Goal: Task Accomplishment & Management: Manage account settings

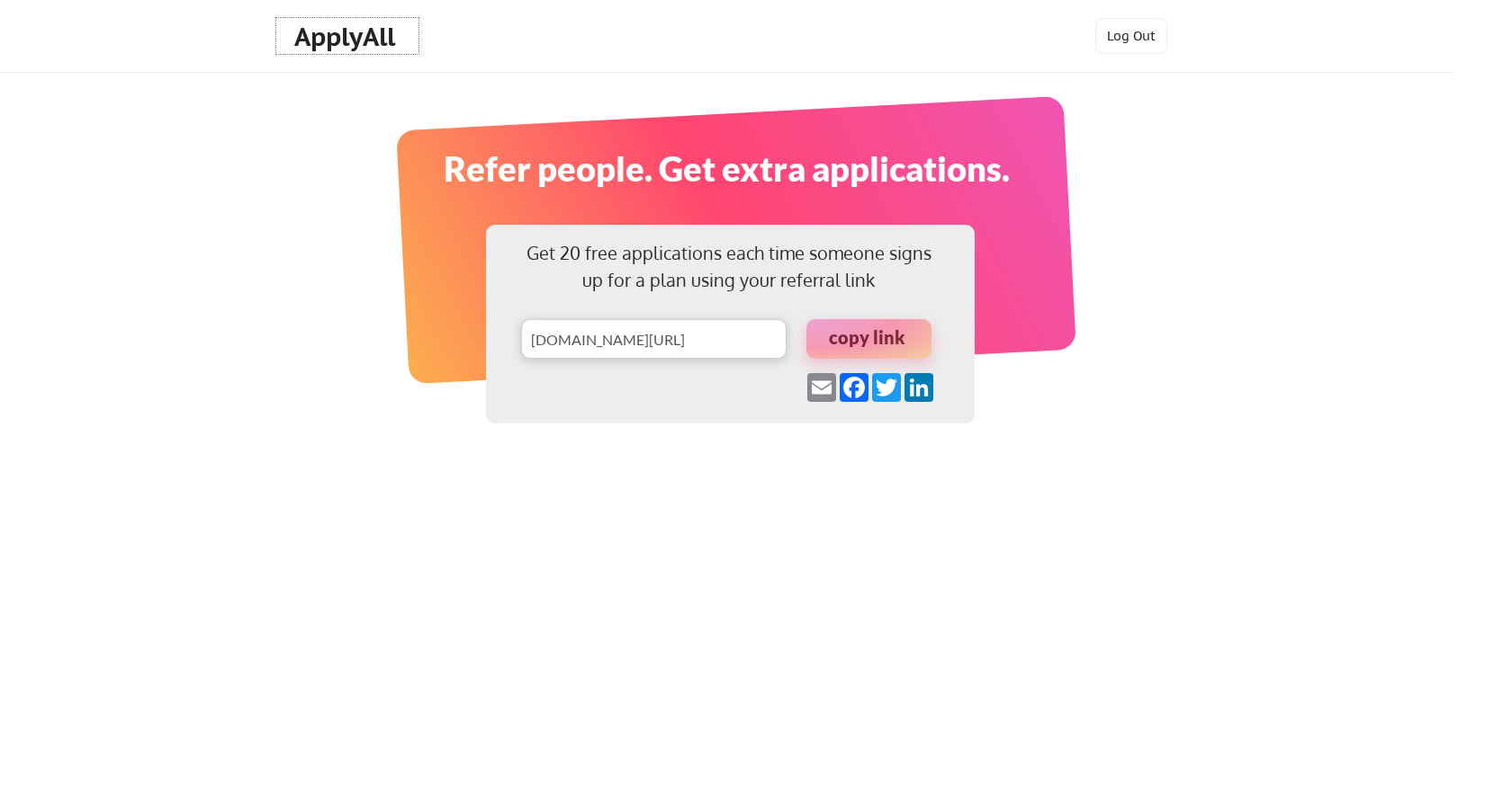
click at [364, 44] on div "ApplyAll" at bounding box center [347, 37] width 106 height 30
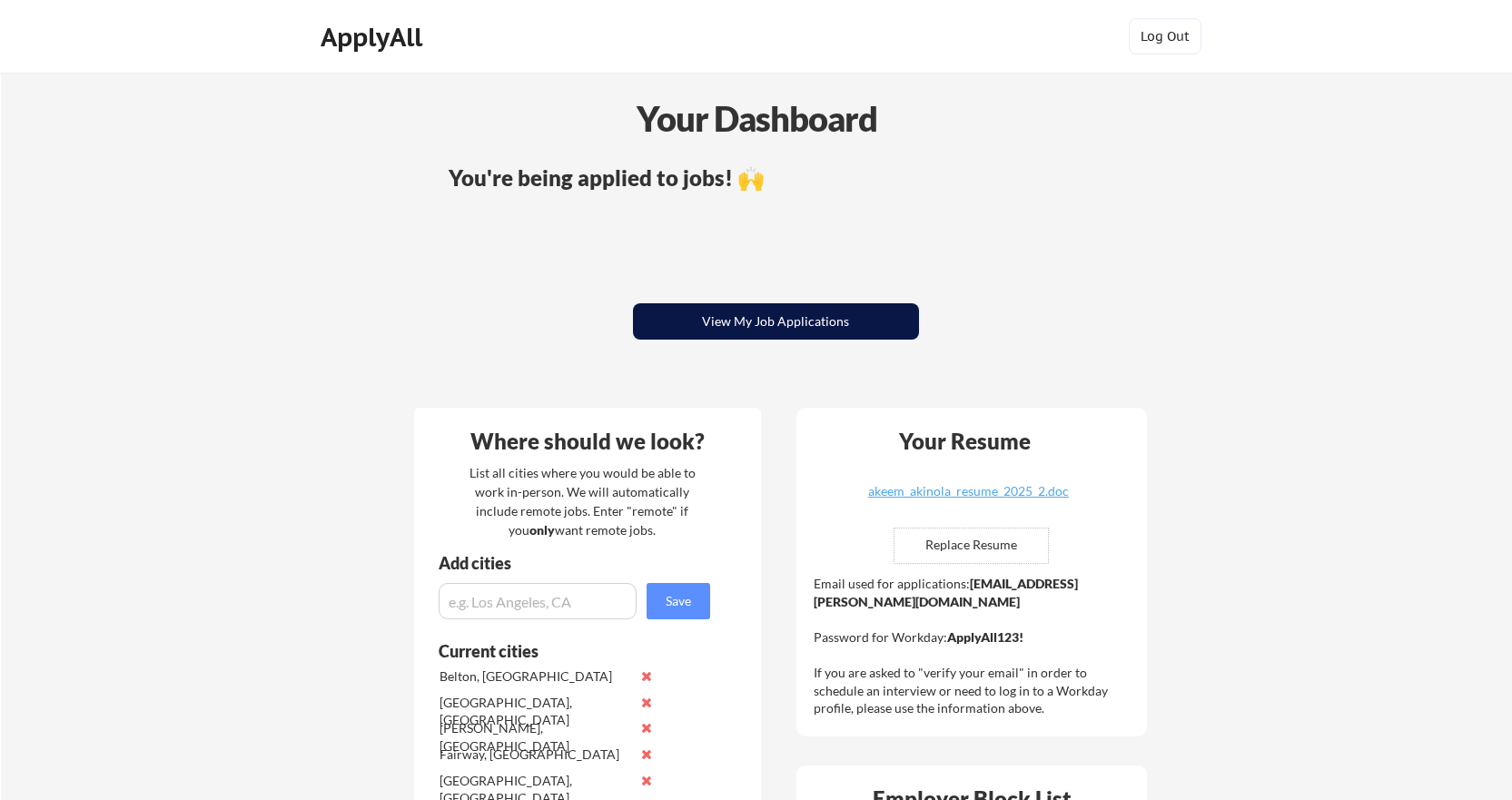
click at [829, 315] on button "View My Job Applications" at bounding box center [776, 322] width 286 height 36
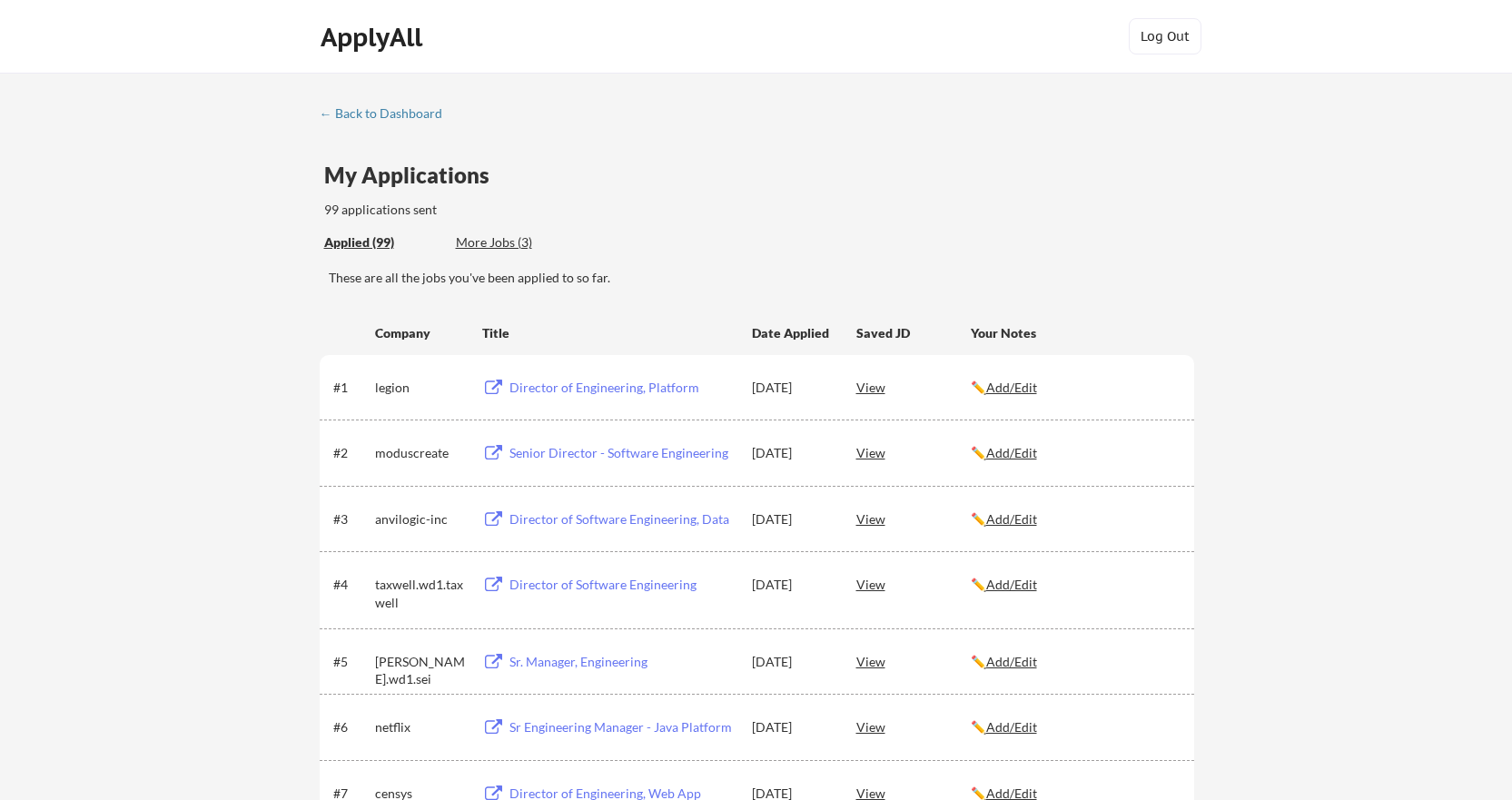
click at [406, 114] on div "← Back to Dashboard" at bounding box center [387, 113] width 136 height 12
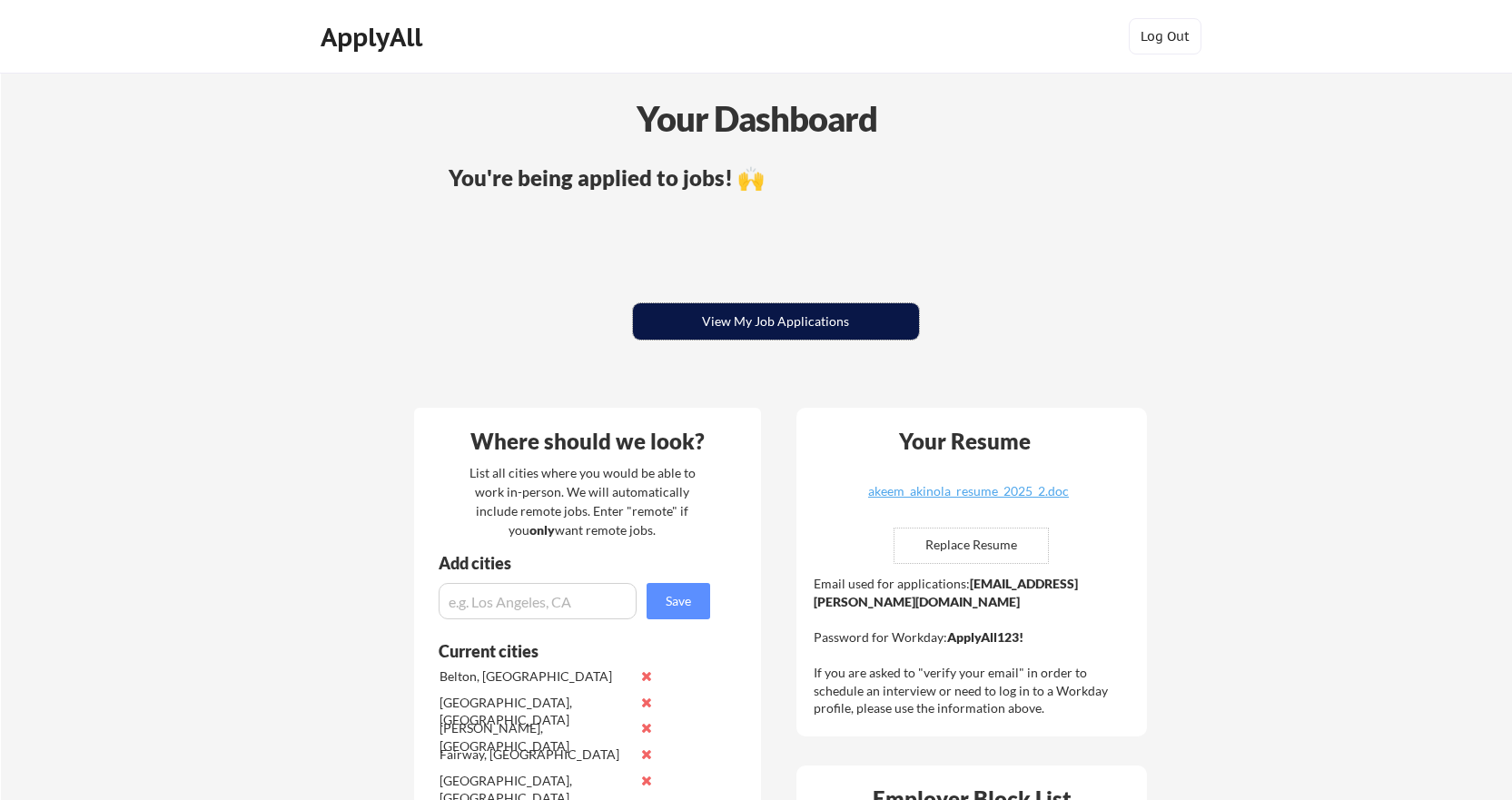
click at [813, 317] on button "View My Job Applications" at bounding box center [776, 322] width 286 height 36
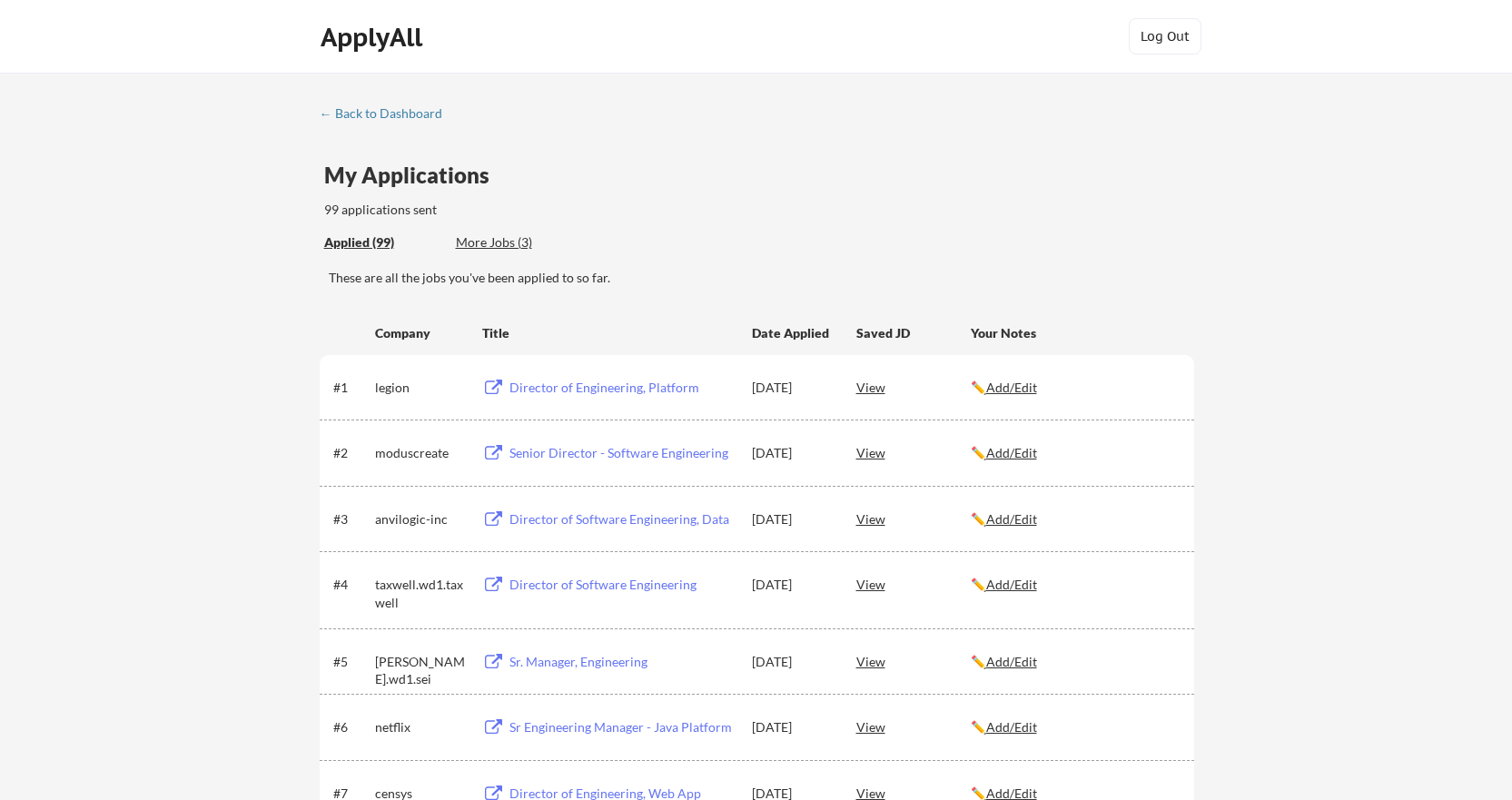
click at [516, 242] on div "More Jobs (3)" at bounding box center [523, 242] width 134 height 18
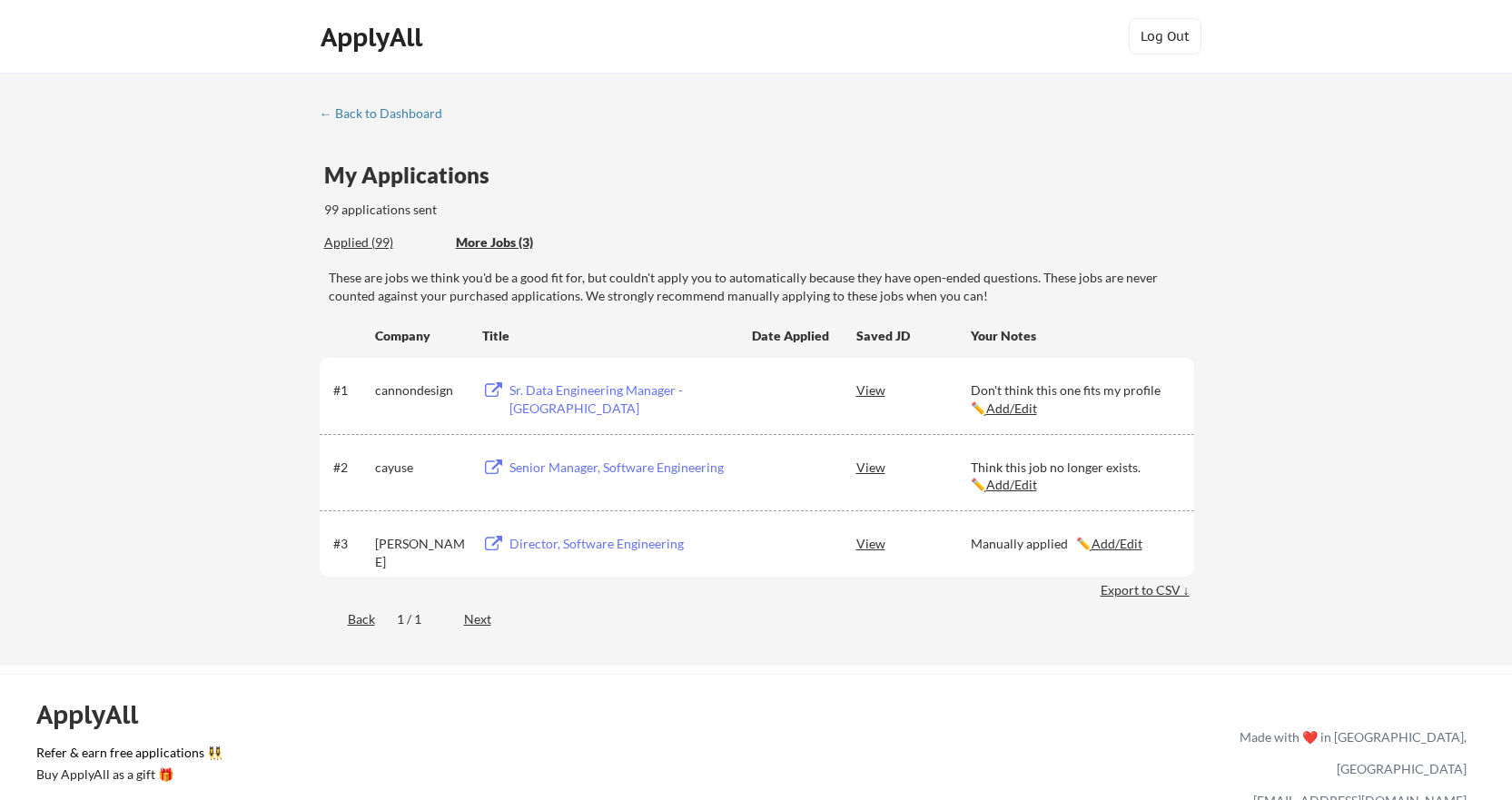
click at [377, 236] on div "Applied (99)" at bounding box center [383, 242] width 118 height 18
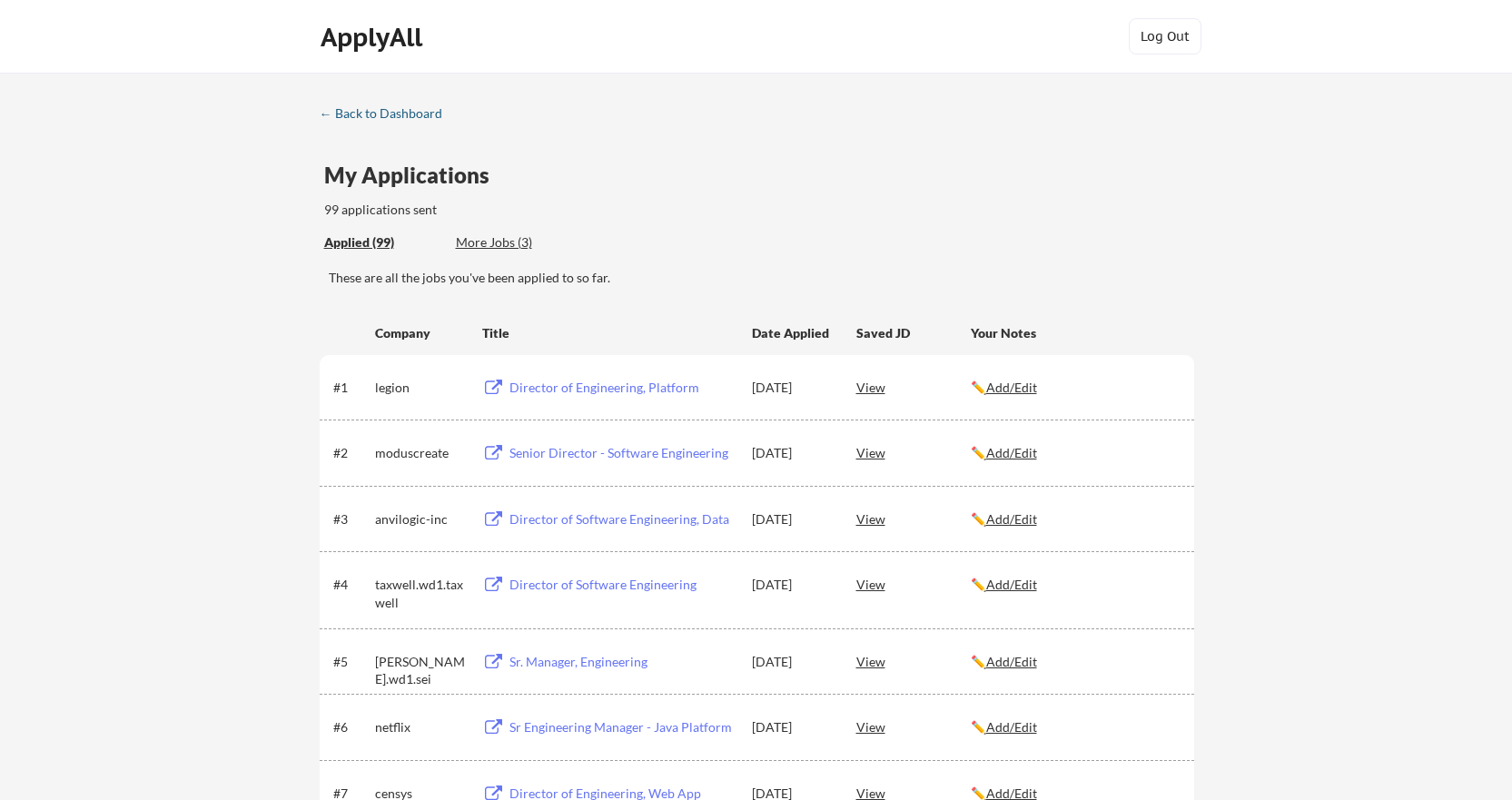
click at [405, 111] on div "← Back to Dashboard" at bounding box center [387, 113] width 136 height 12
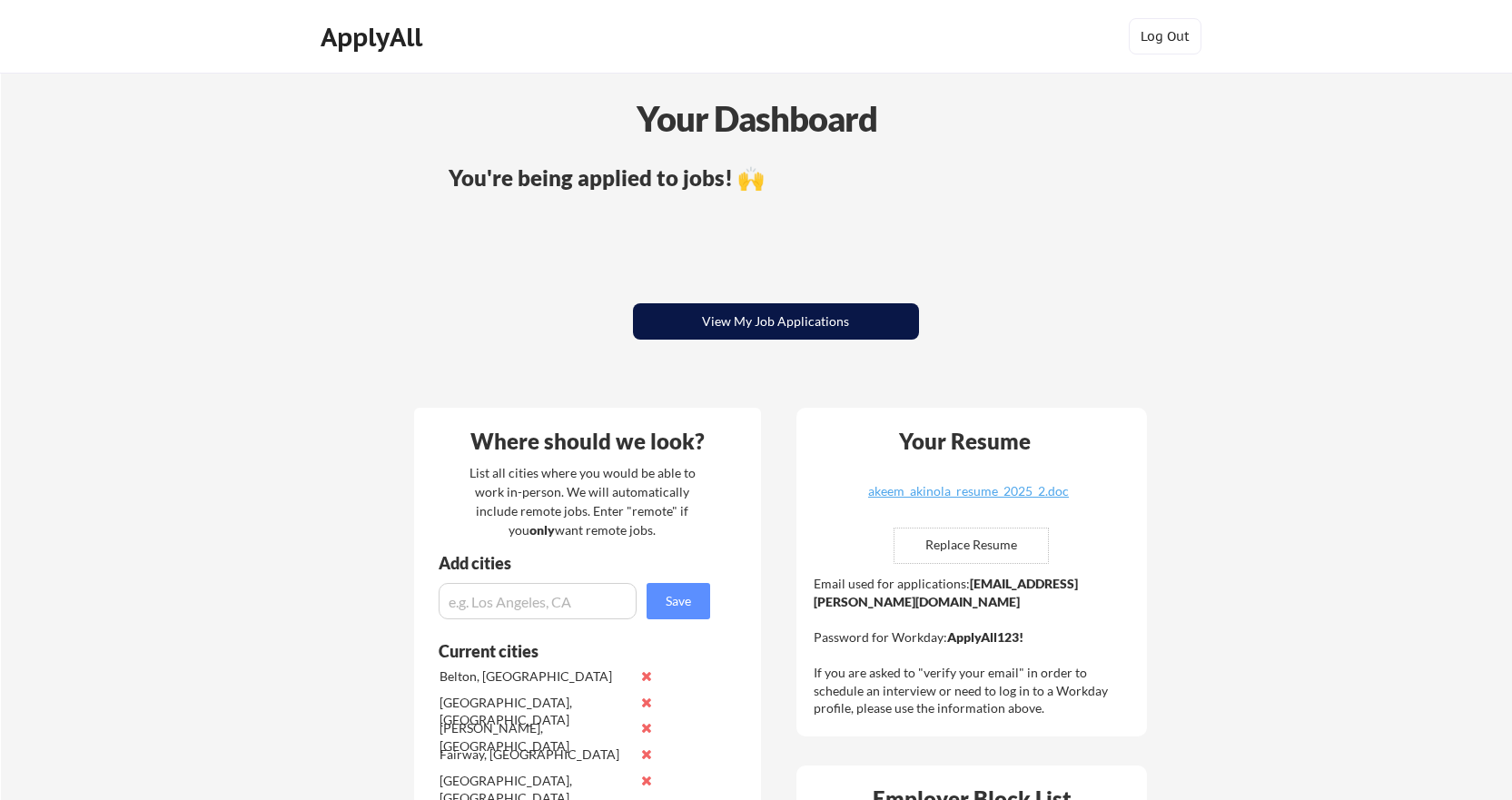
click at [876, 321] on button "View My Job Applications" at bounding box center [776, 322] width 286 height 36
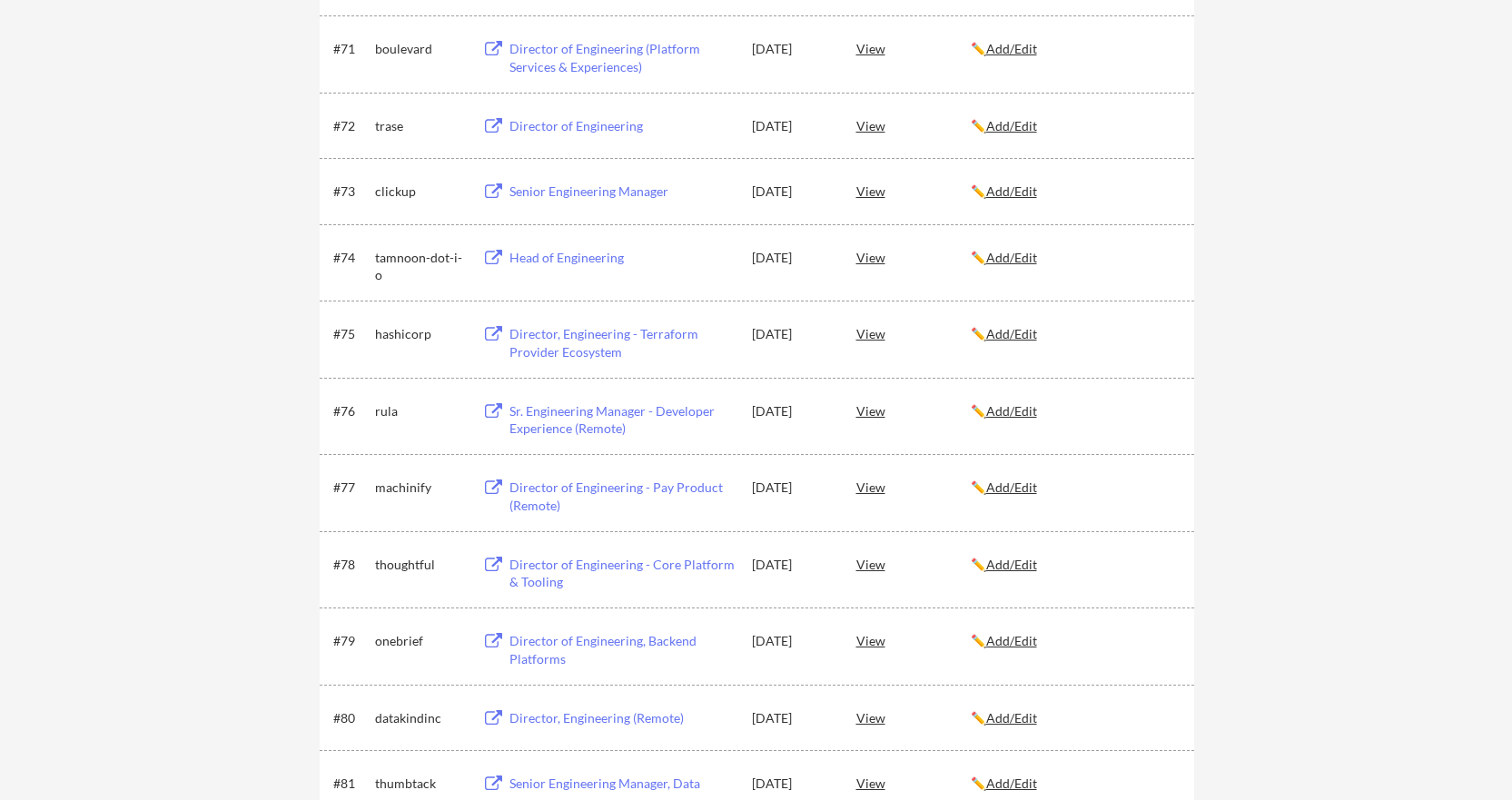
scroll to position [5270, 0]
